Goal: Communication & Community: Answer question/provide support

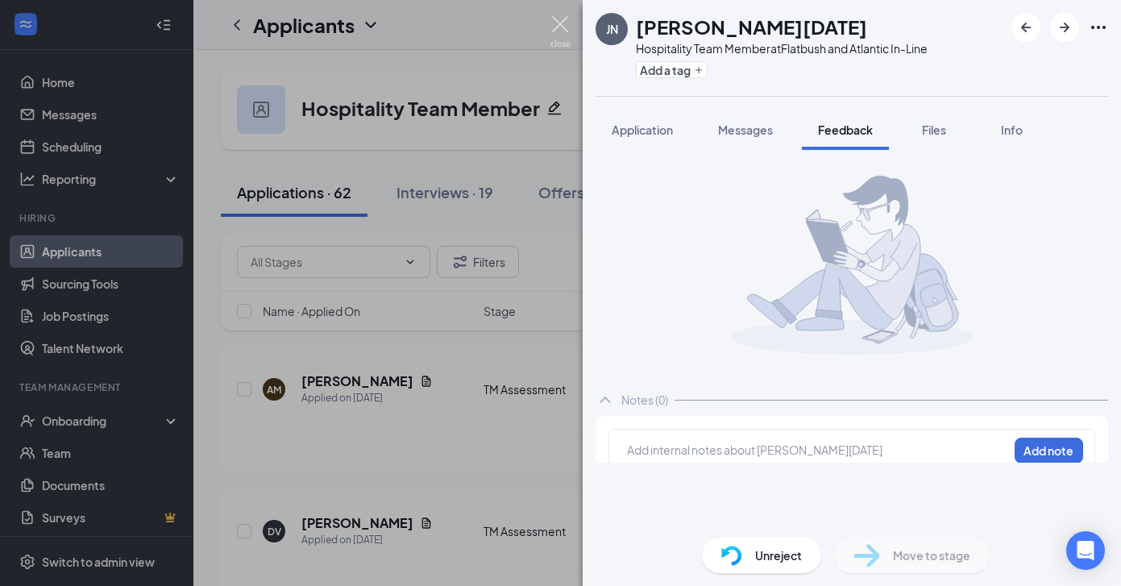
click at [549, 23] on div "JN [PERSON_NAME][DATE] Hospitality Team Member at [GEOGRAPHIC_DATA] and Atlanti…" at bounding box center [560, 293] width 1121 height 586
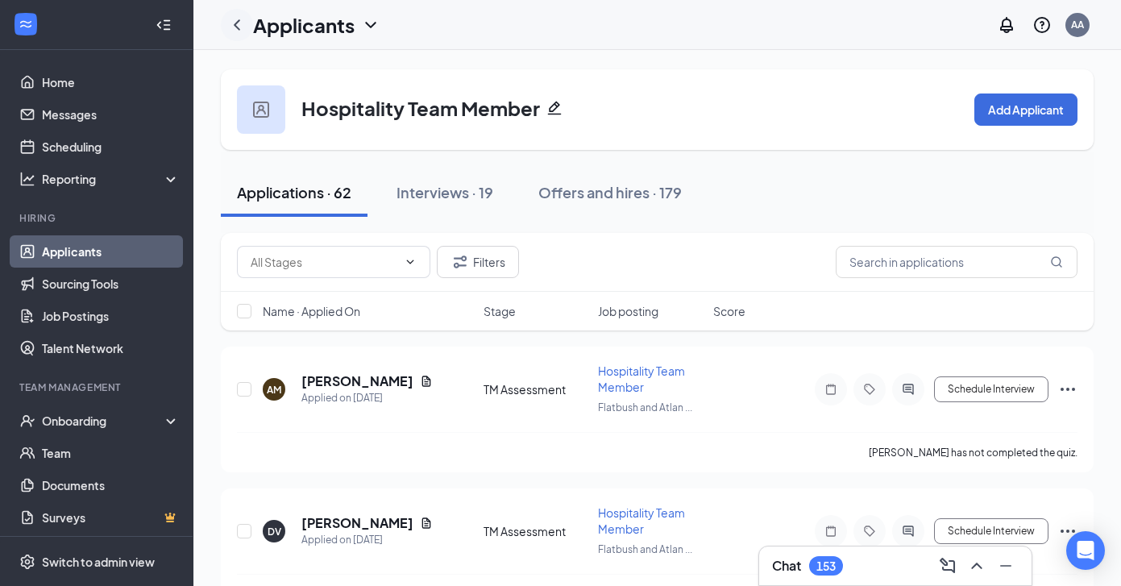
click at [231, 30] on icon "ChevronLeft" at bounding box center [236, 24] width 19 height 19
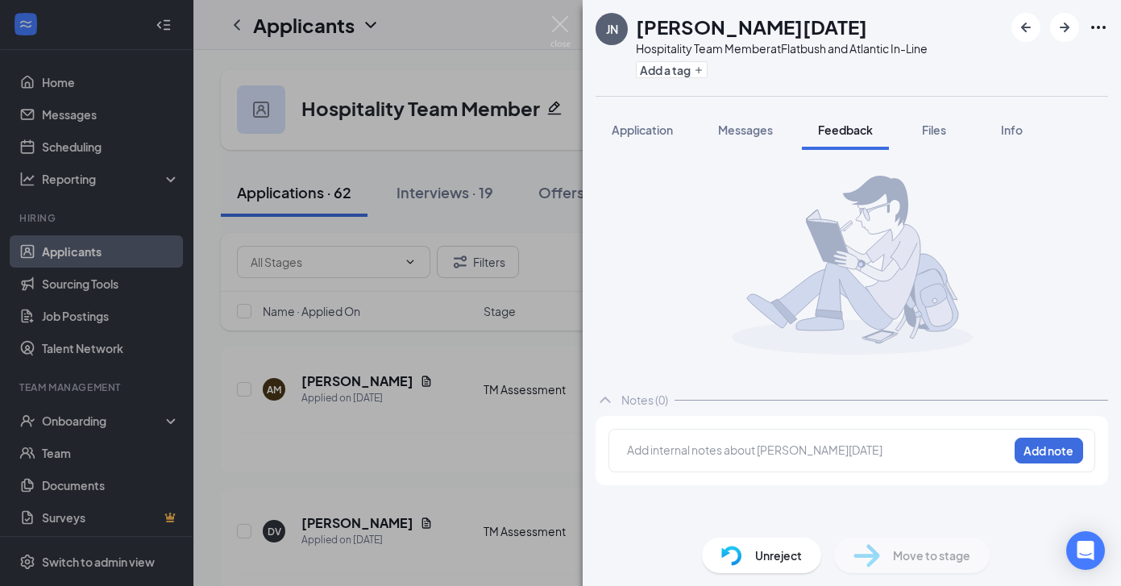
click at [560, 31] on img at bounding box center [560, 31] width 20 height 31
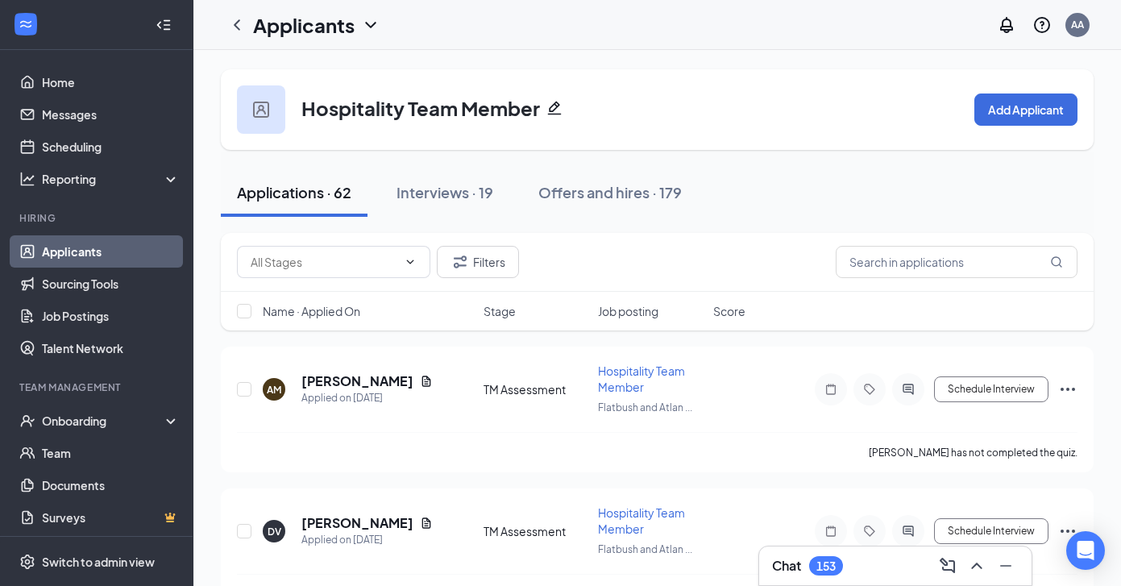
click at [89, 251] on link "Applicants" at bounding box center [111, 251] width 138 height 32
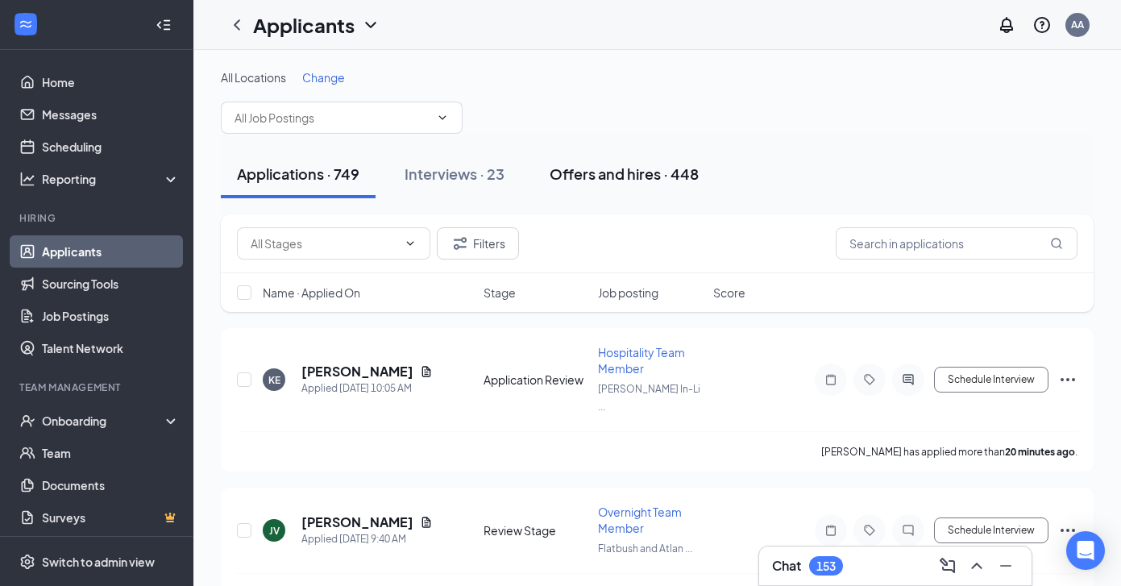
click at [621, 169] on div "Offers and hires · 448" at bounding box center [624, 174] width 149 height 20
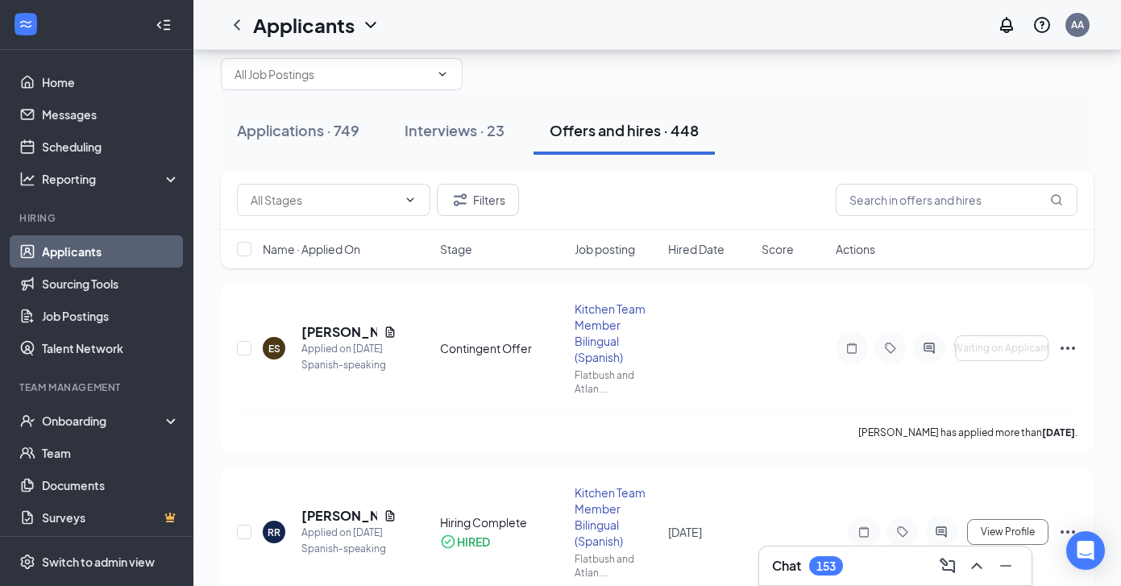
scroll to position [44, 0]
click at [930, 351] on icon "ActiveChat" at bounding box center [928, 347] width 19 height 13
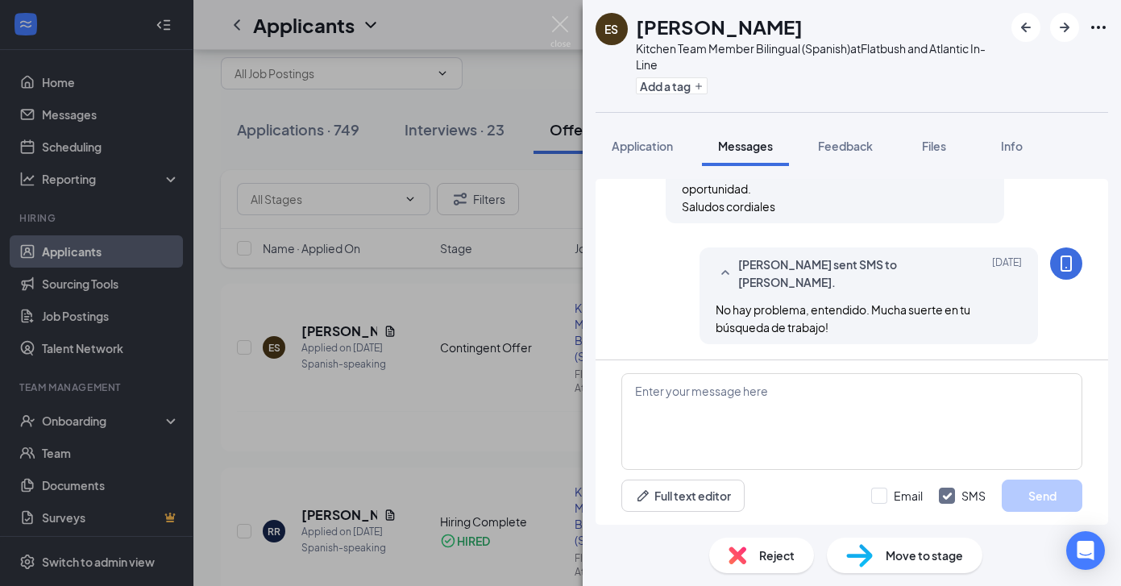
scroll to position [692, 0]
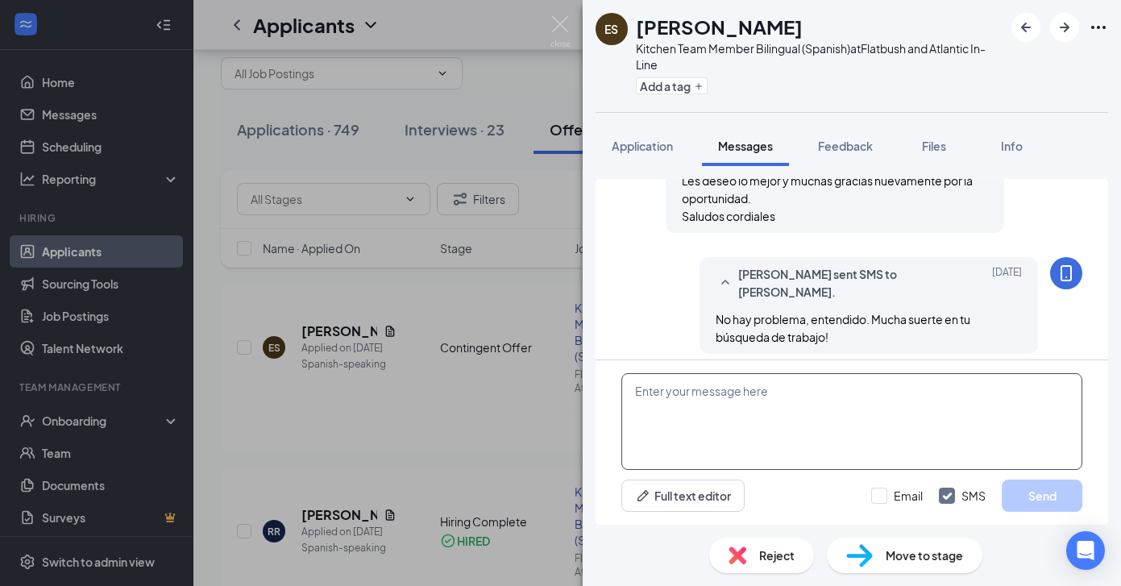
click at [900, 421] on textarea at bounding box center [851, 421] width 461 height 97
click at [687, 394] on textarea "Hi [PERSON_NAME], we would like to offer you a position at the Flatbush & Atlan…" at bounding box center [851, 421] width 461 height 97
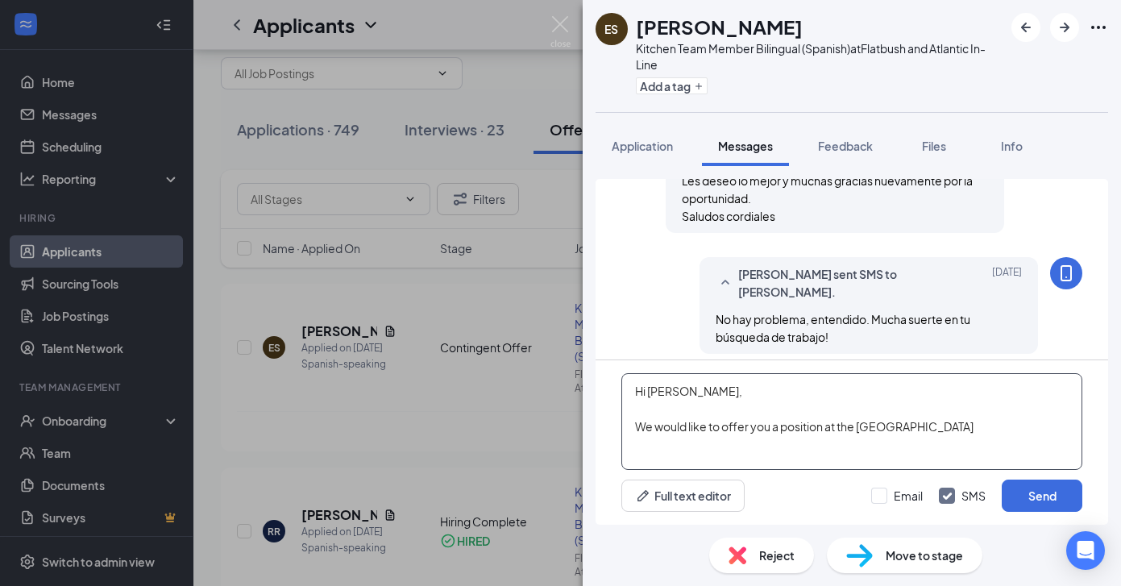
click at [969, 427] on textarea "Hi [PERSON_NAME], We would like to offer you a position at the [GEOGRAPHIC_DATA]" at bounding box center [851, 421] width 461 height 97
click at [959, 448] on textarea "Hi [PERSON_NAME], We would like to offer you a position at the Flatbush & Atlan…" at bounding box center [851, 421] width 461 height 97
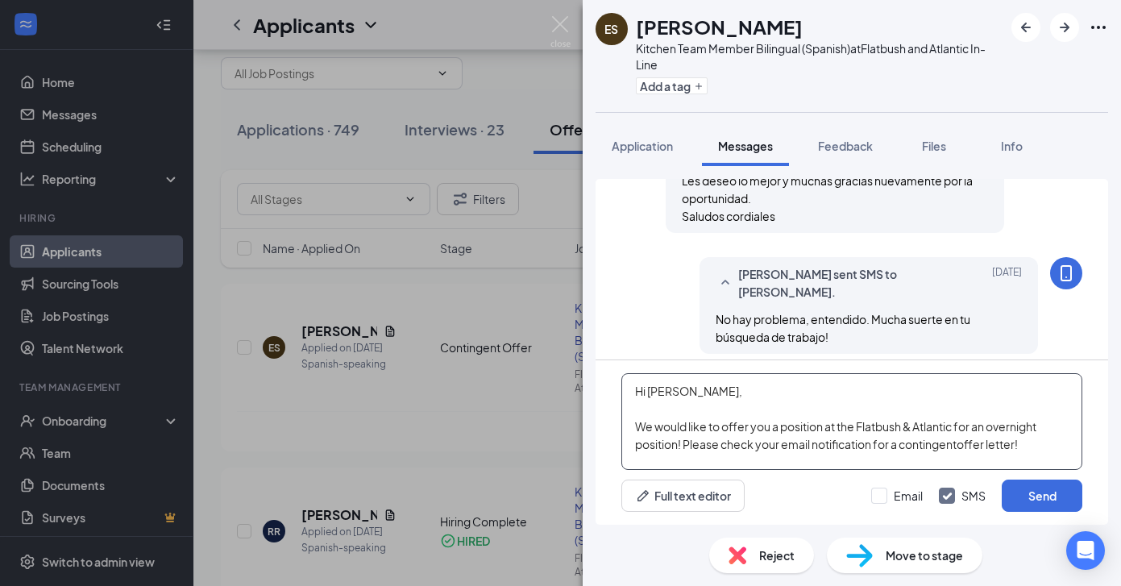
click at [959, 446] on textarea "Hi [PERSON_NAME], We would like to offer you a position at the Flatbush & Atlan…" at bounding box center [851, 421] width 461 height 97
type textarea "Hi [PERSON_NAME], We would like to offer you a position at the Flatbush & Atlan…"
click at [1030, 502] on button "Send" at bounding box center [1042, 495] width 81 height 32
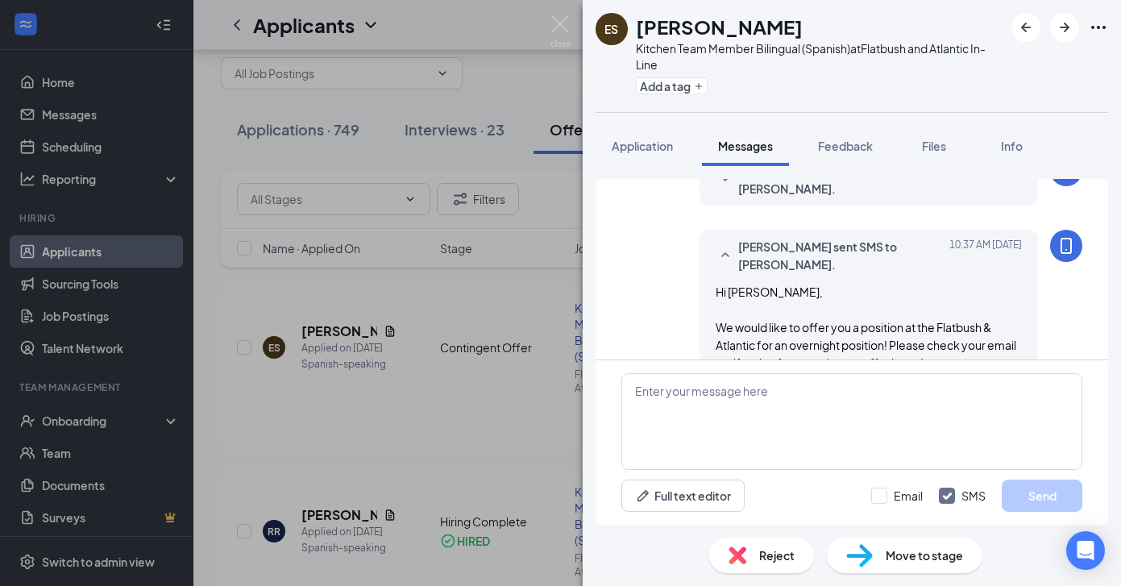
scroll to position [1144, 0]
click at [568, 26] on img at bounding box center [560, 31] width 20 height 31
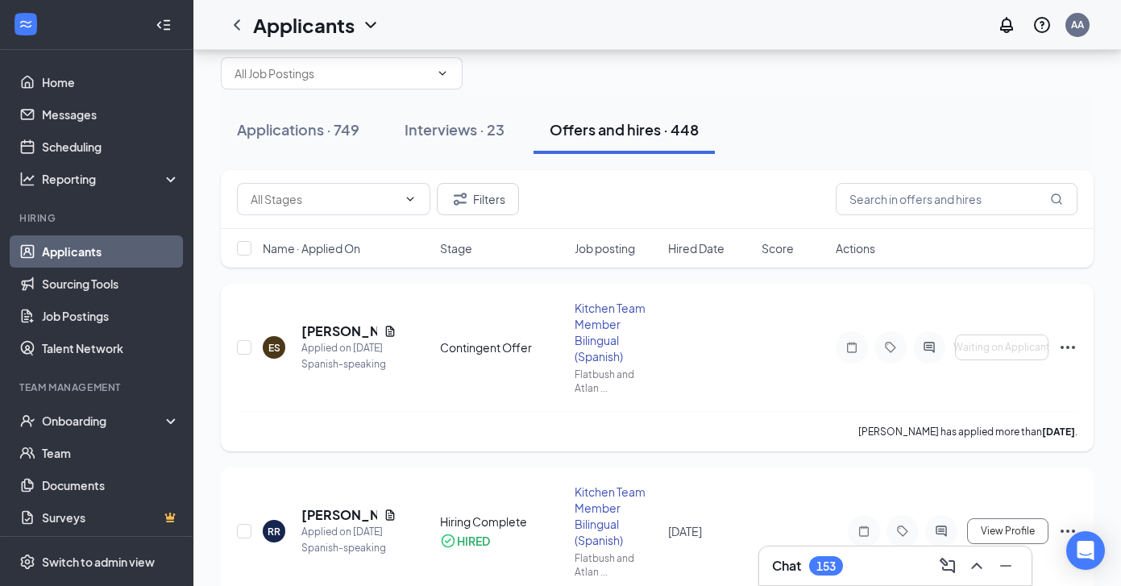
click at [1068, 351] on icon "Ellipses" at bounding box center [1067, 347] width 19 height 19
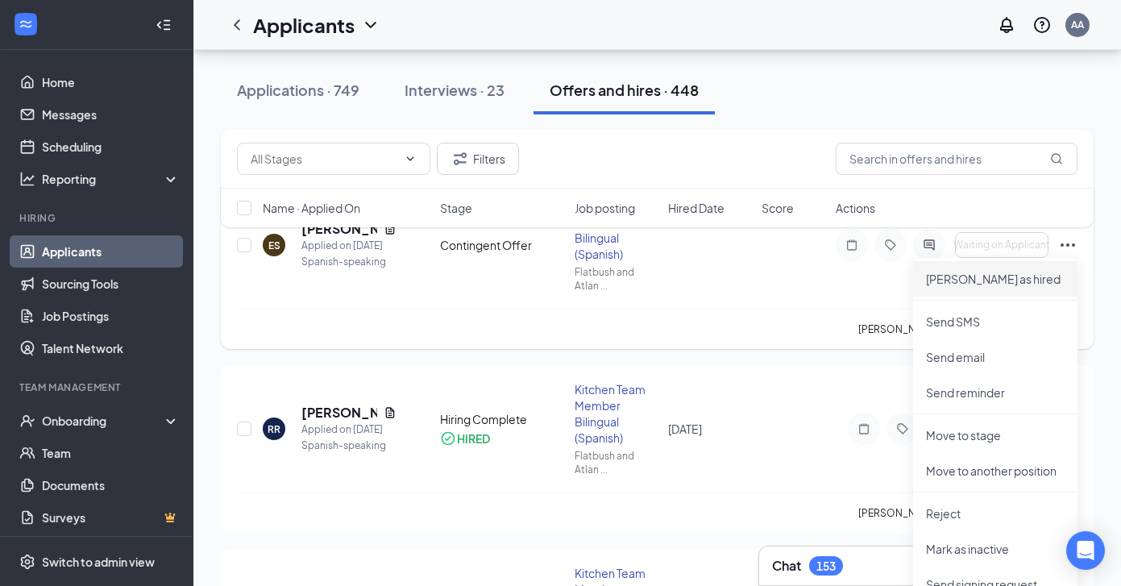
scroll to position [147, 0]
click at [1060, 239] on div "Filters Name · Applied On Stage Job posting Hired Date Score Actions" at bounding box center [657, 187] width 873 height 114
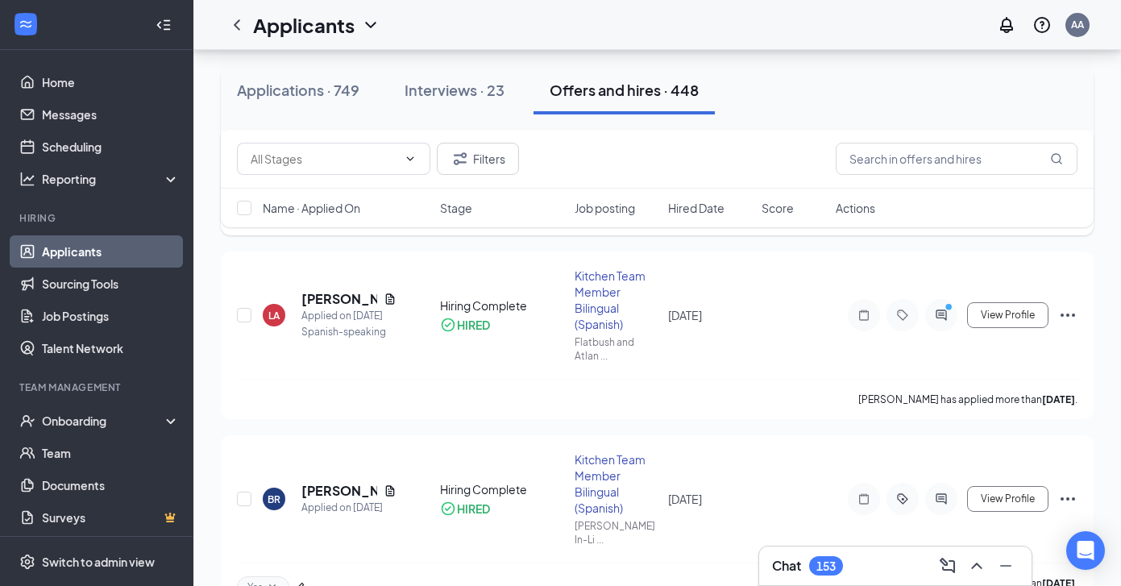
scroll to position [443, 0]
click at [948, 318] on icon "ActiveChat" at bounding box center [941, 315] width 19 height 13
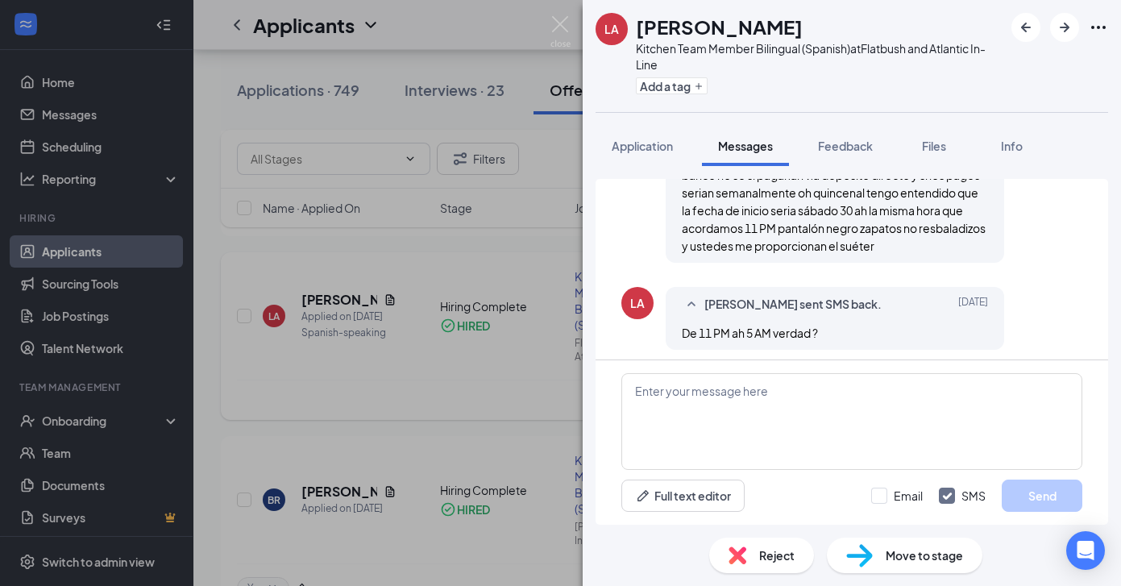
scroll to position [548, 0]
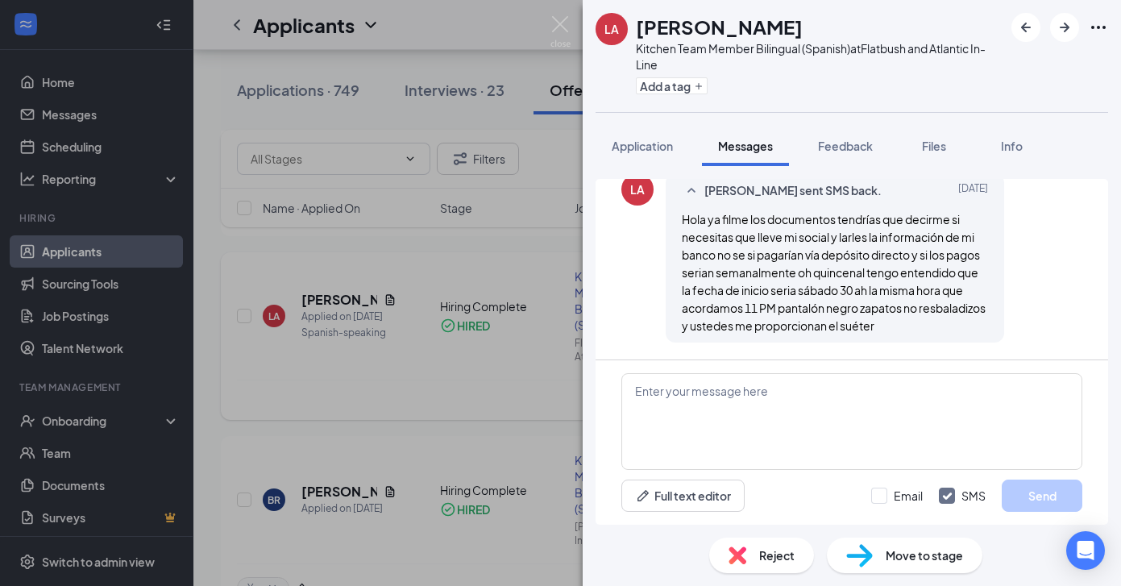
scroll to position [459, 0]
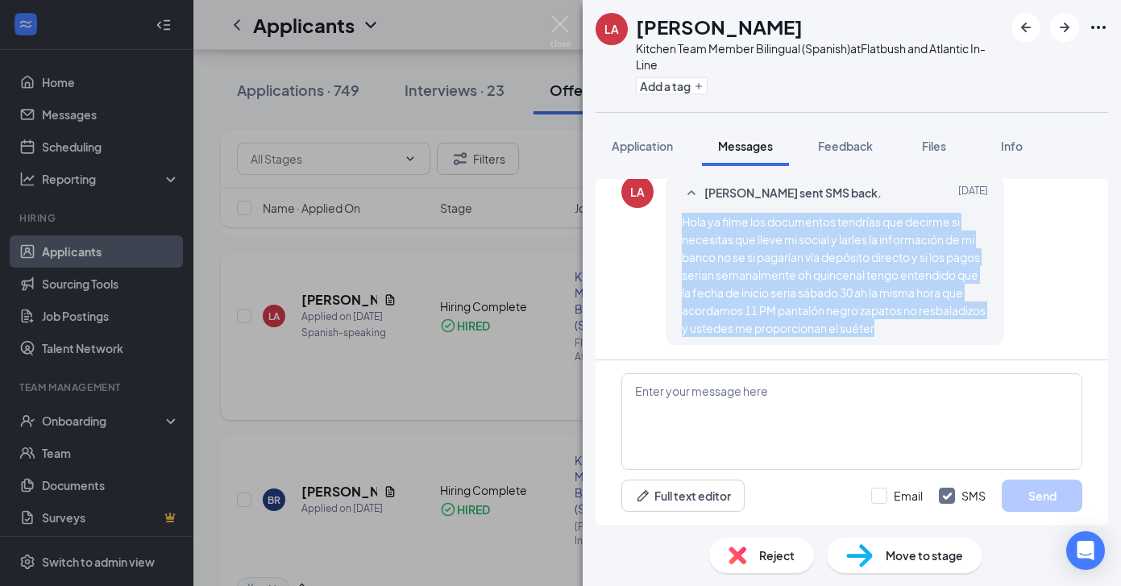
drag, startPoint x: 682, startPoint y: 218, endPoint x: 948, endPoint y: 341, distance: 293.5
click at [948, 341] on div "[PERSON_NAME] sent SMS back. [DATE] Hola ya filme los documentos tendrías que d…" at bounding box center [835, 260] width 338 height 169
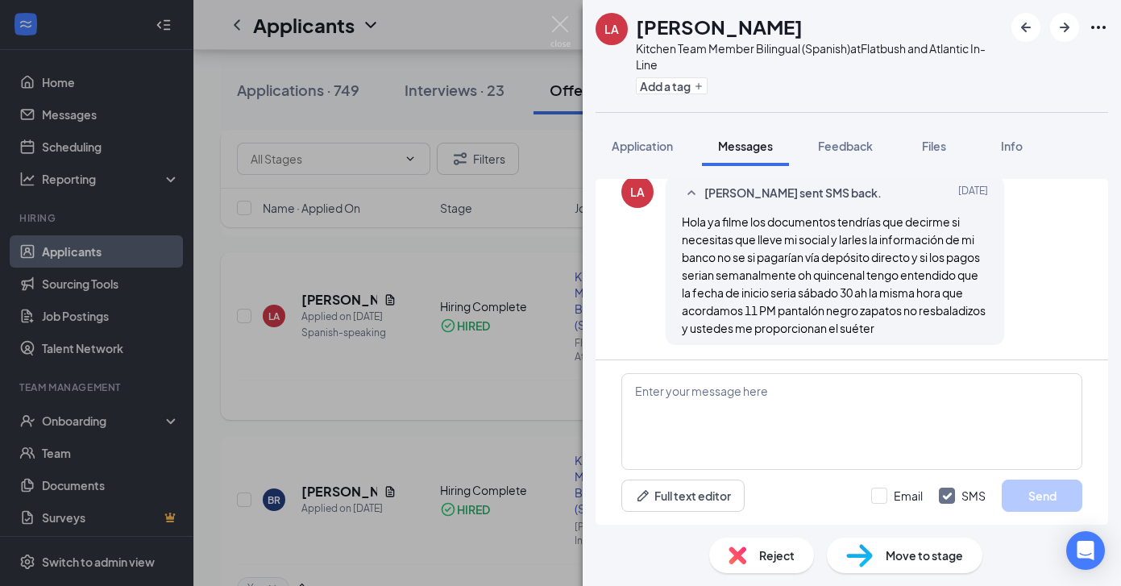
click at [1005, 276] on div "LA [PERSON_NAME] sent SMS back. [DATE] Hola ya filme los documentos tendrías qu…" at bounding box center [851, 264] width 461 height 177
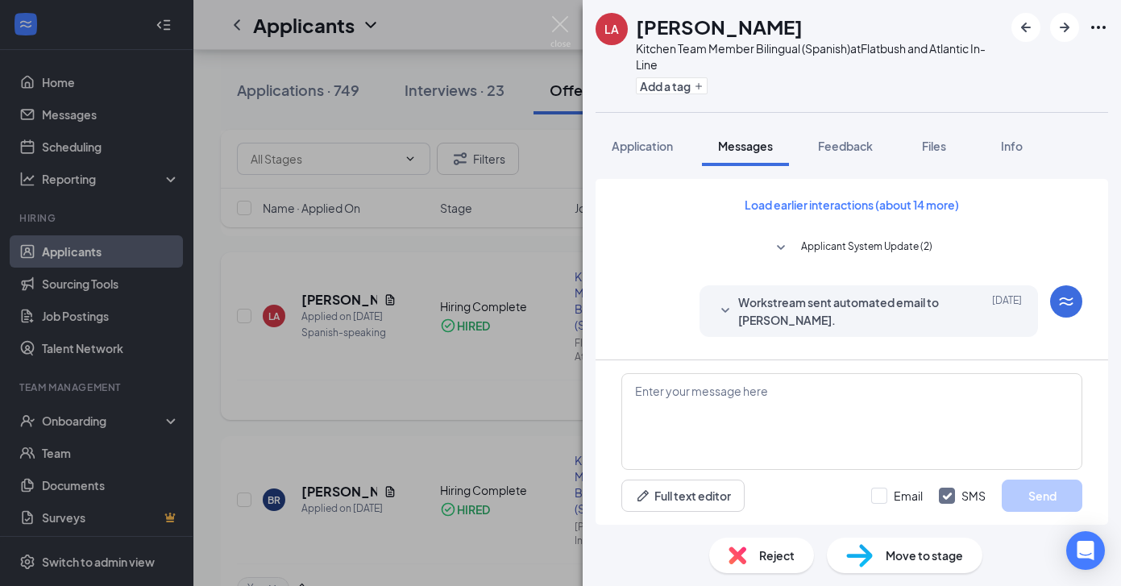
scroll to position [548, 0]
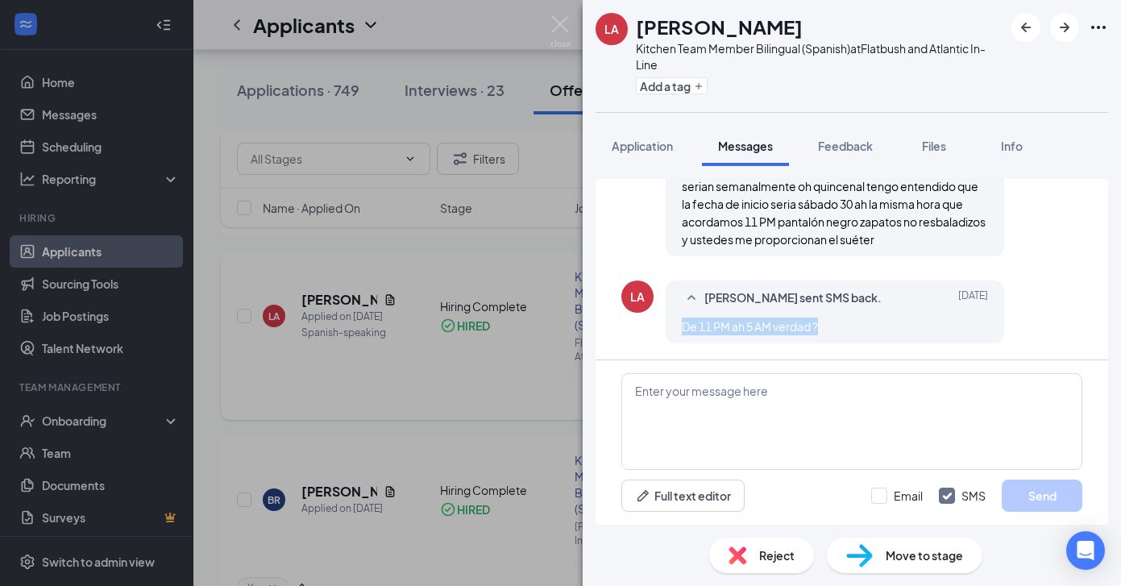
drag, startPoint x: 681, startPoint y: 326, endPoint x: 840, endPoint y: 328, distance: 159.6
click at [840, 328] on div "De 11 PM ah 5 AM verdad ?" at bounding box center [835, 327] width 306 height 18
click at [909, 327] on div "De 11 PM ah 5 AM verdad ?" at bounding box center [835, 327] width 306 height 18
click at [790, 420] on textarea at bounding box center [851, 421] width 461 height 97
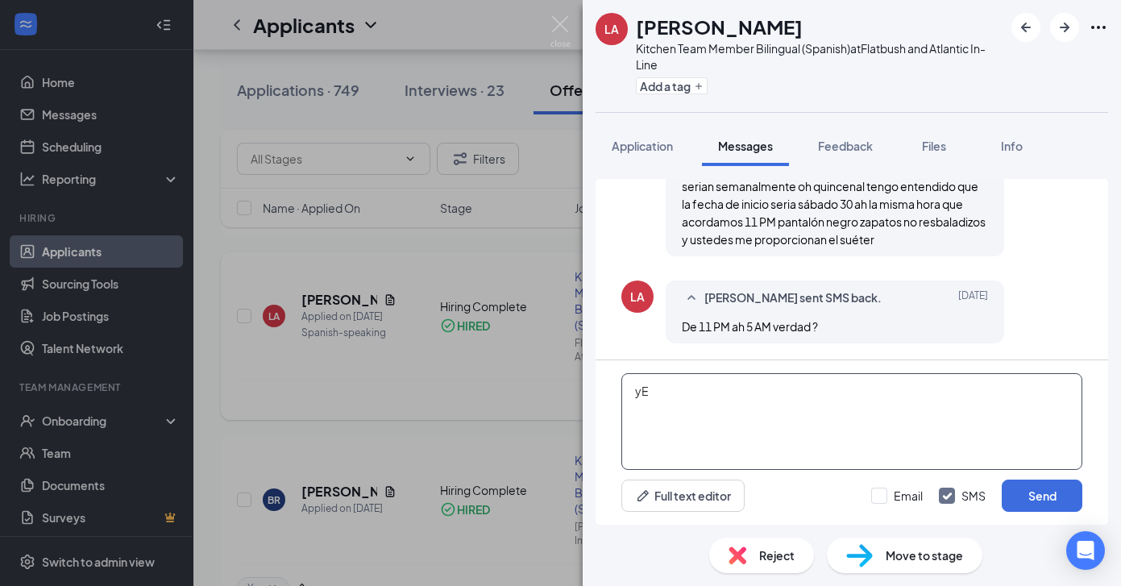
type textarea "y"
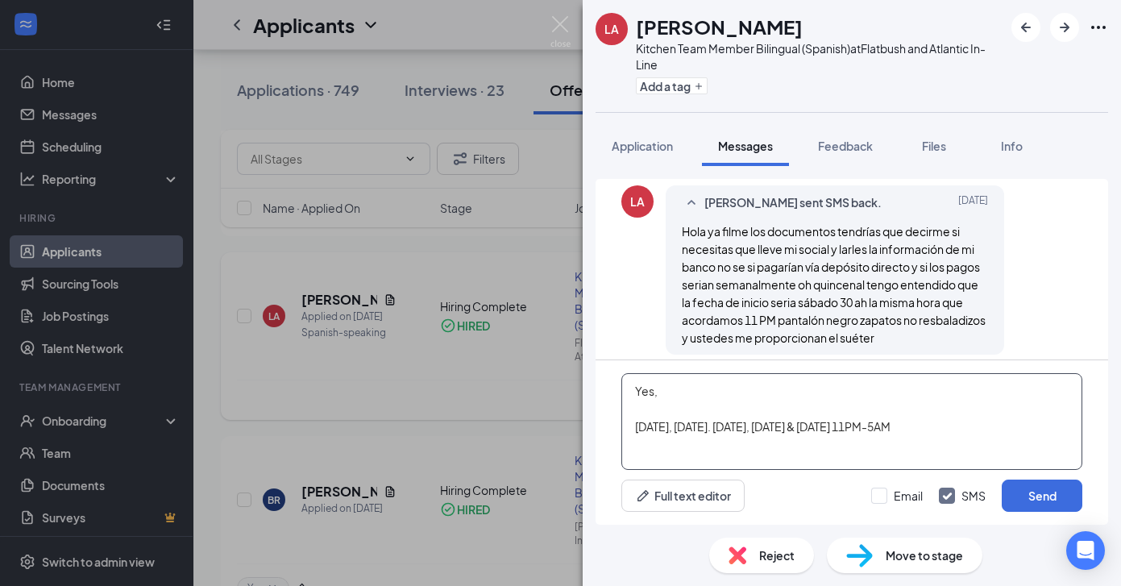
scroll to position [452, 0]
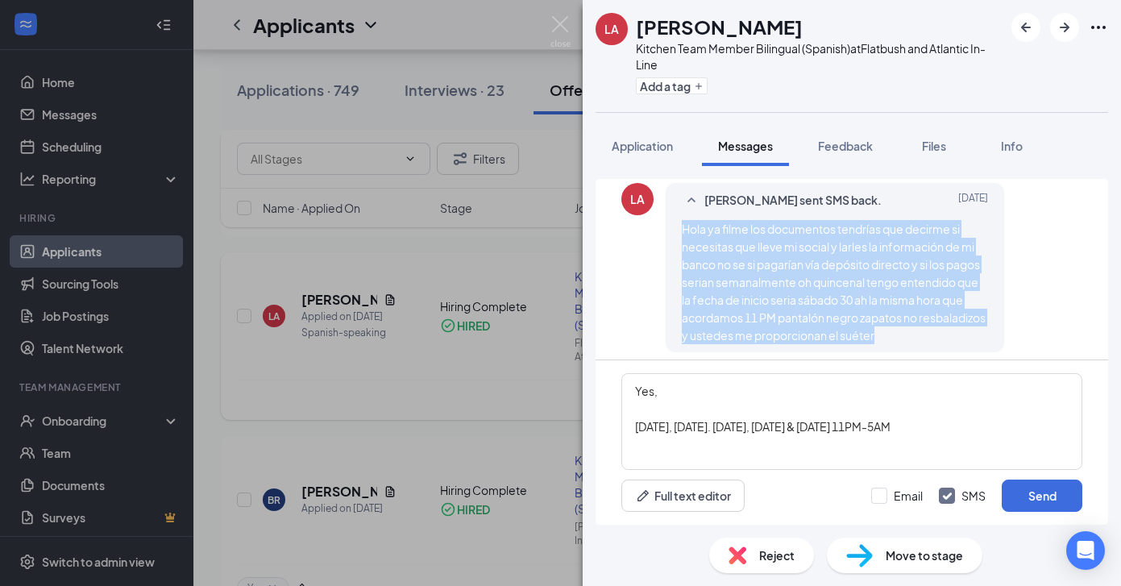
drag, startPoint x: 682, startPoint y: 226, endPoint x: 957, endPoint y: 339, distance: 297.4
click at [957, 339] on div "Hola ya filme los documentos tendrías que decirme si necesitas que lleve mi soc…" at bounding box center [835, 282] width 306 height 124
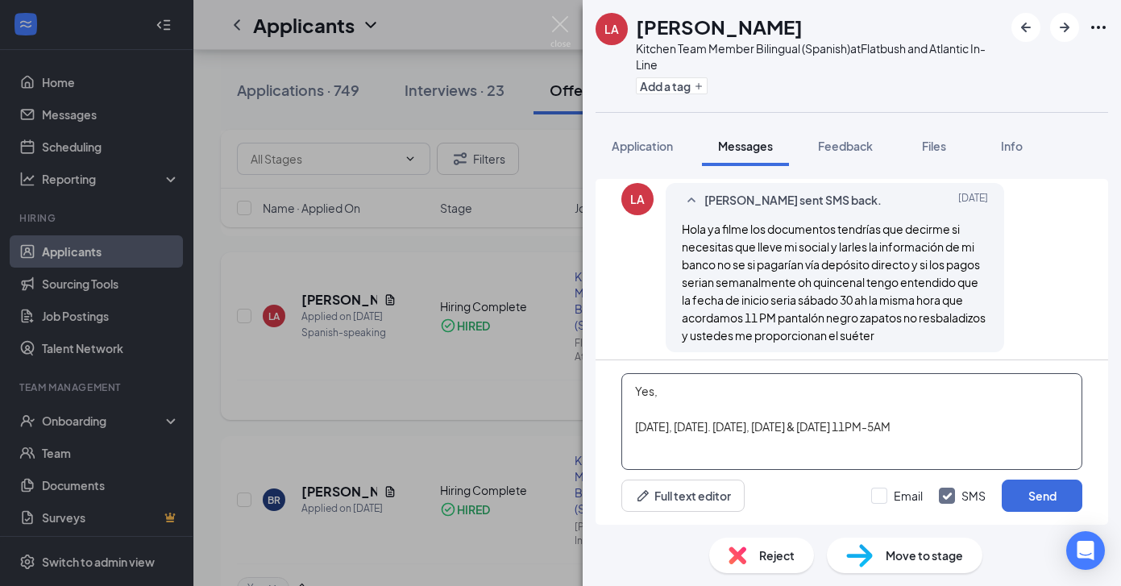
click at [672, 401] on textarea "Yes, [DATE], [DATE]. [DATE], [DATE] & [DATE] 11PM-5AM" at bounding box center [851, 421] width 461 height 97
click at [674, 389] on textarea "Yes, [DATE], [DATE]. [DATE], [DATE] & [DATE] 11PM-5AM" at bounding box center [851, 421] width 461 height 97
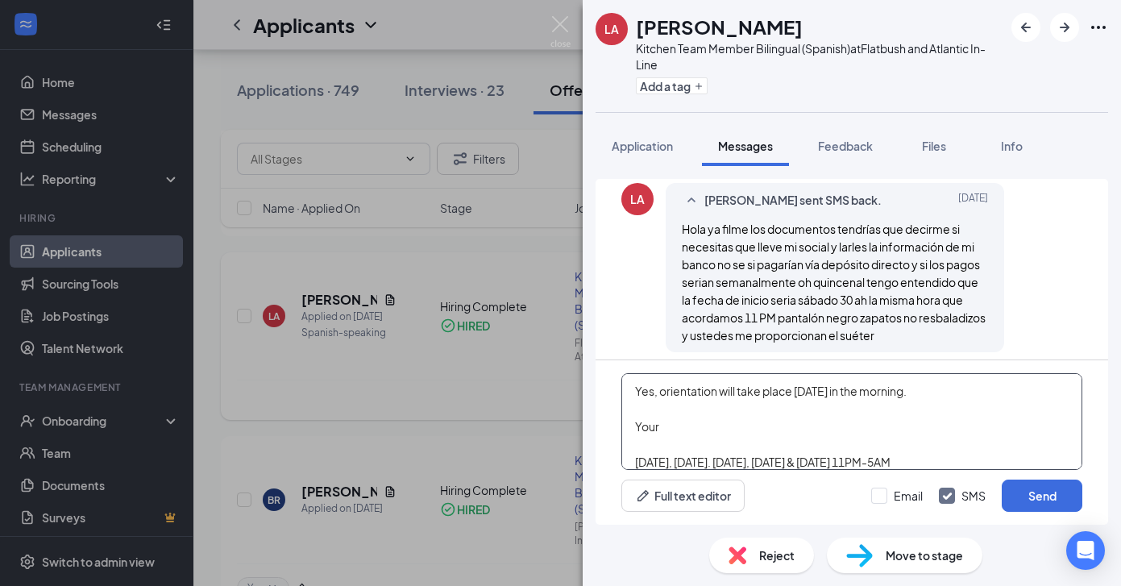
click at [660, 443] on textarea "Yes, orientation will take place [DATE] in the morning. Your [DATE], [DATE]. [D…" at bounding box center [851, 421] width 461 height 97
click at [960, 440] on textarea "Yes, orientation will take place [DATE] in the morning. [DATE], [DATE]. [DATE],…" at bounding box center [851, 421] width 461 height 97
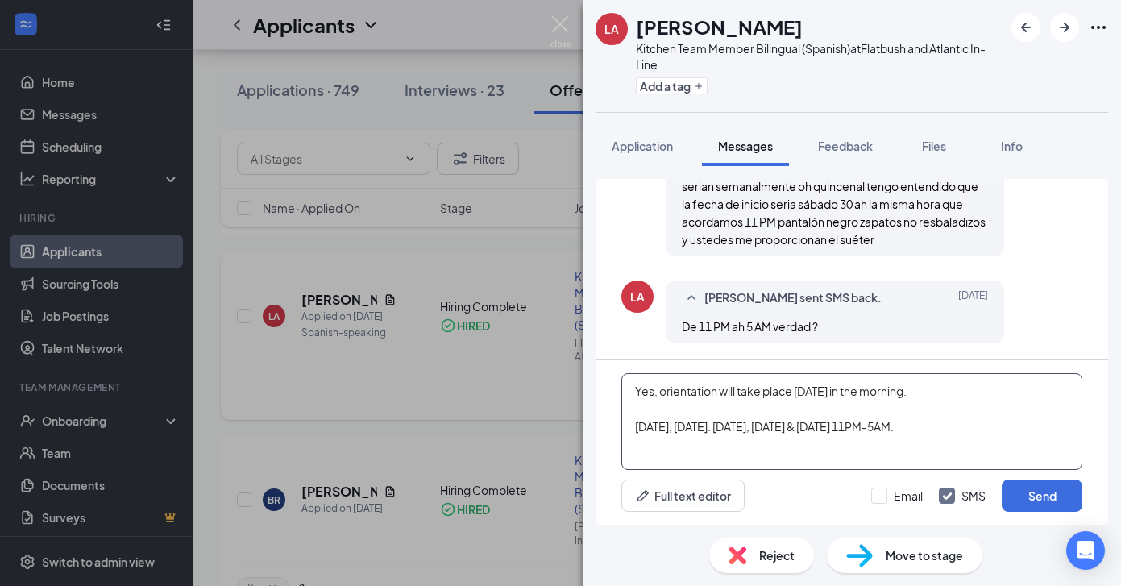
drag, startPoint x: 961, startPoint y: 434, endPoint x: 633, endPoint y: 381, distance: 332.1
click at [633, 381] on textarea "Yes, orientation will take place [DATE] in the morning. [DATE], [DATE]. [DATE],…" at bounding box center [851, 421] width 461 height 97
type textarea "Yes, orientation will take place [DATE] in the morning. [DATE], [DATE]. [DATE],…"
click at [814, 87] on div "Add a tag" at bounding box center [819, 86] width 367 height 27
click at [566, 31] on img at bounding box center [560, 31] width 20 height 31
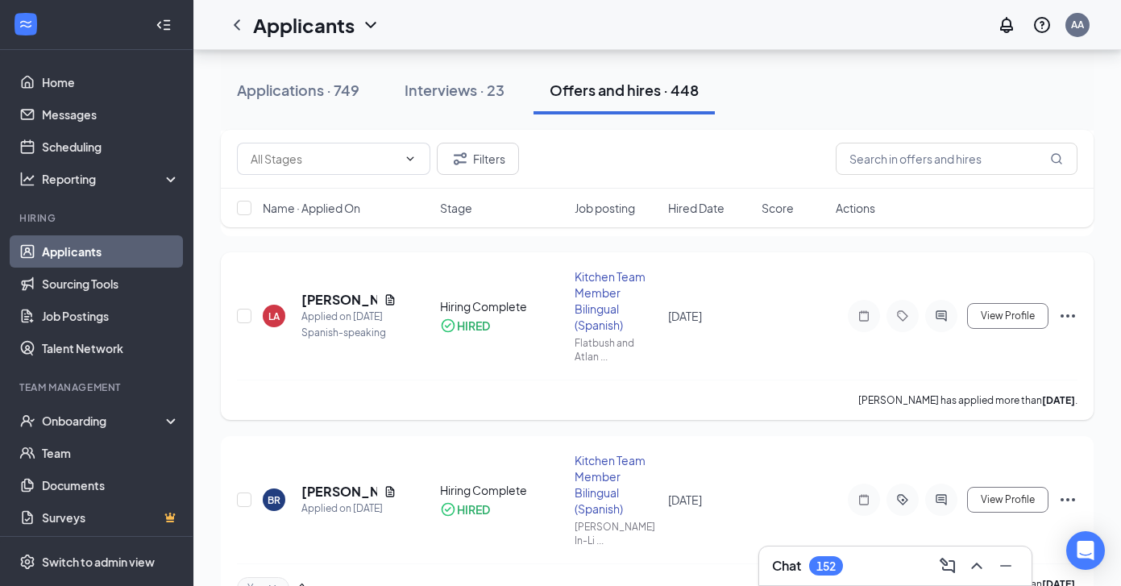
click at [840, 558] on div "152" at bounding box center [826, 565] width 34 height 19
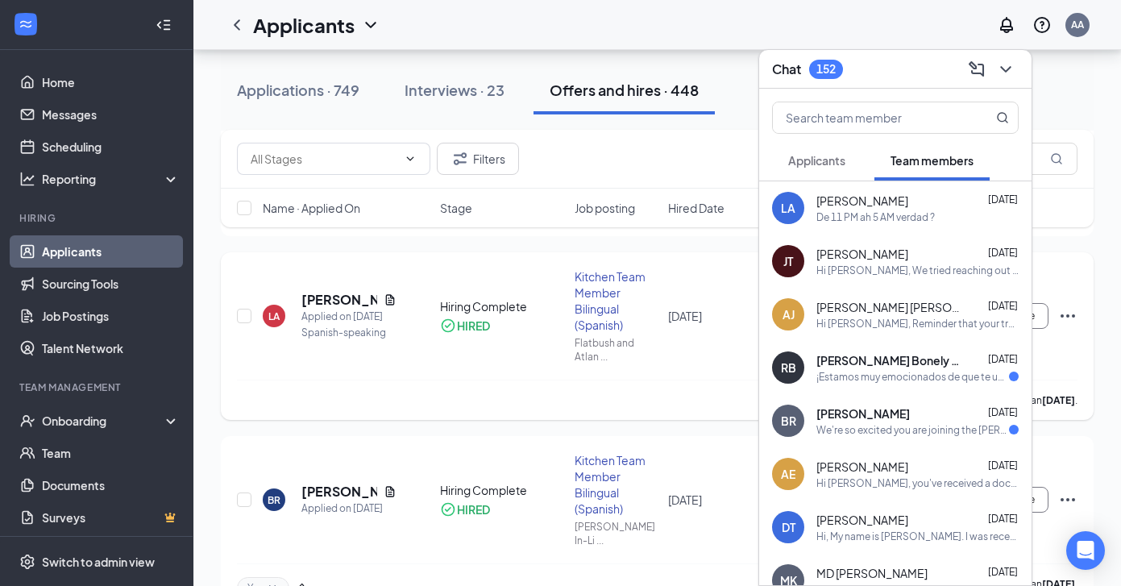
click at [834, 166] on span "Applicants" at bounding box center [816, 160] width 57 height 15
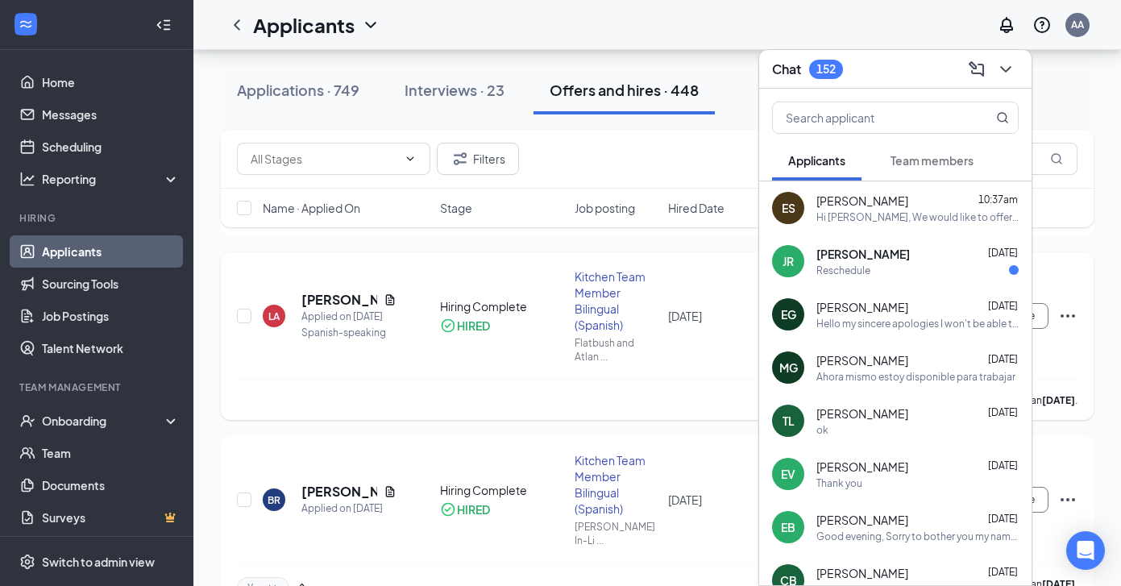
click at [909, 157] on span "Team members" at bounding box center [931, 160] width 83 height 15
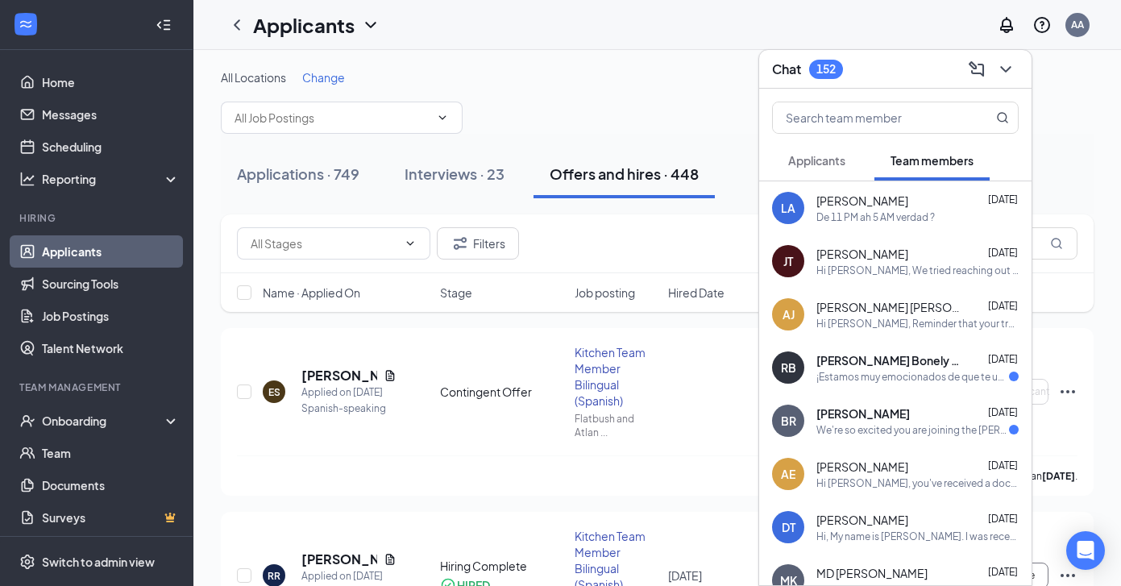
click at [835, 154] on span "Applicants" at bounding box center [816, 160] width 57 height 15
